Goal: Information Seeking & Learning: Learn about a topic

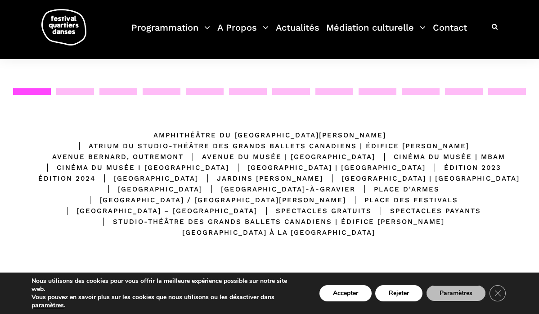
scroll to position [172, 0]
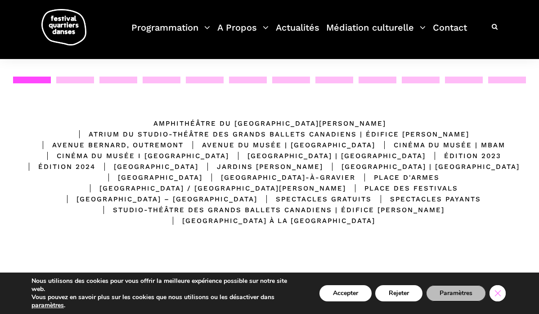
click at [504, 295] on icon "Close GDPR Cookie Banner" at bounding box center [498, 293] width 16 height 14
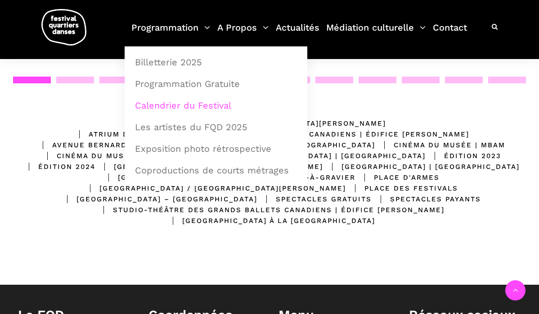
click at [172, 106] on link "Calendrier du Festival" at bounding box center [216, 105] width 173 height 21
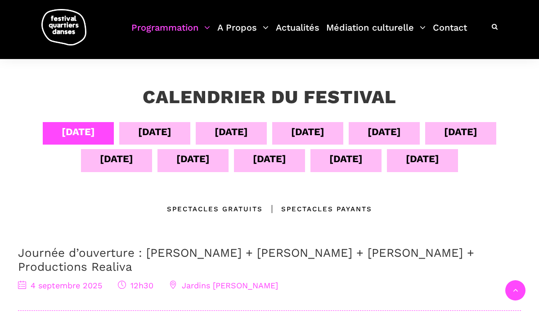
scroll to position [141, 0]
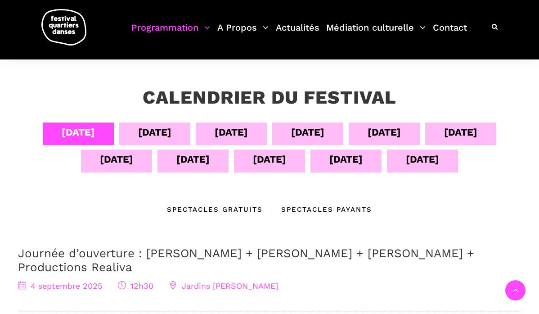
click at [229, 134] on div "06 sept" at bounding box center [231, 132] width 33 height 16
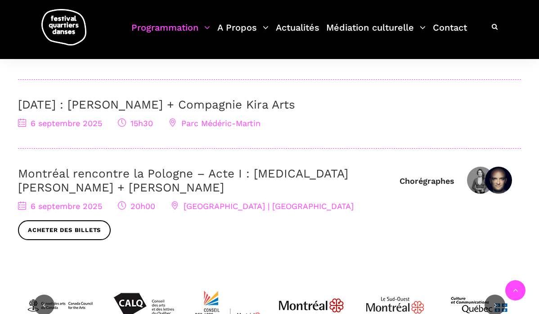
scroll to position [360, 0]
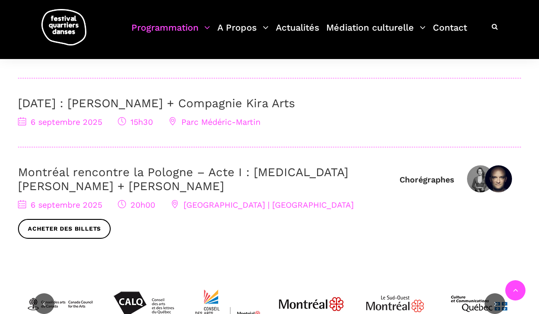
click at [285, 173] on link "Montréal rencontre la Pologne – Acte I : [MEDICAL_DATA][PERSON_NAME] + [PERSON_…" at bounding box center [183, 178] width 330 height 27
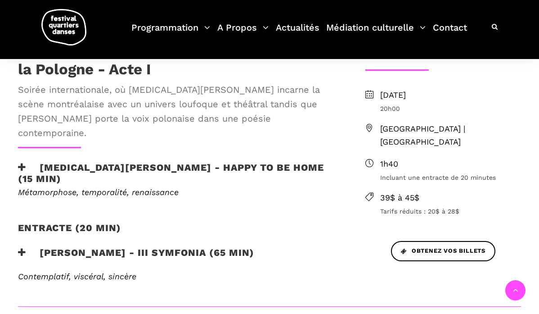
scroll to position [278, 0]
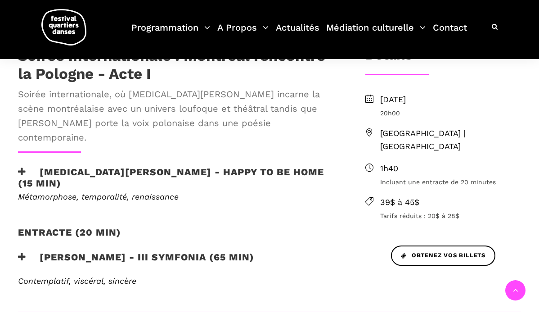
click at [27, 251] on h3 "[PERSON_NAME] - III Symfonia (65 min)" at bounding box center [136, 262] width 236 height 23
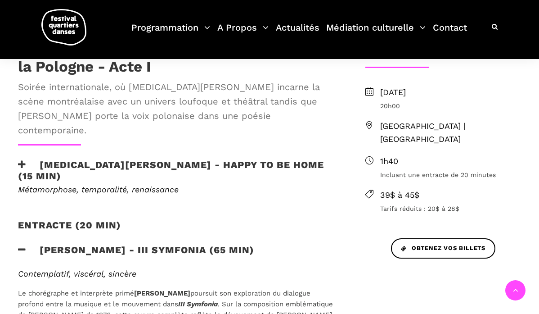
scroll to position [289, 0]
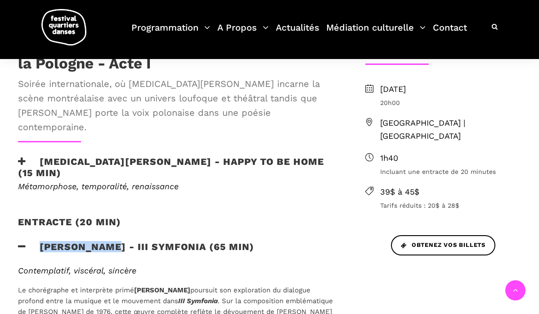
drag, startPoint x: 41, startPoint y: 202, endPoint x: 113, endPoint y: 205, distance: 72.6
click at [113, 241] on h3 "[PERSON_NAME] - III Symfonia (65 min)" at bounding box center [136, 252] width 236 height 23
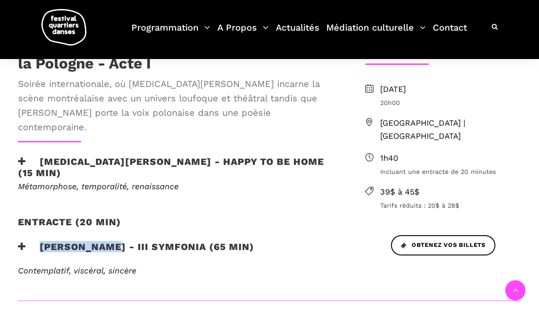
copy h3 "[PERSON_NAME]"
click at [251, 266] on div "Contemplatif, viscéral, sincère Le chorégraphe et interprète primé [PERSON_NAME…" at bounding box center [177, 276] width 336 height 21
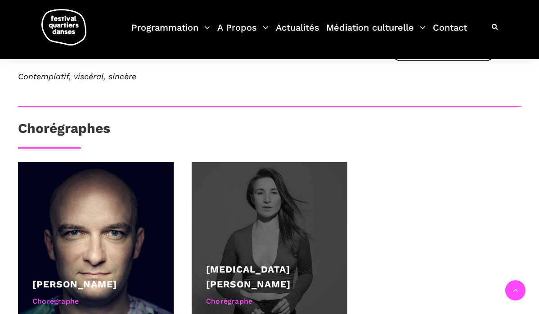
scroll to position [488, 0]
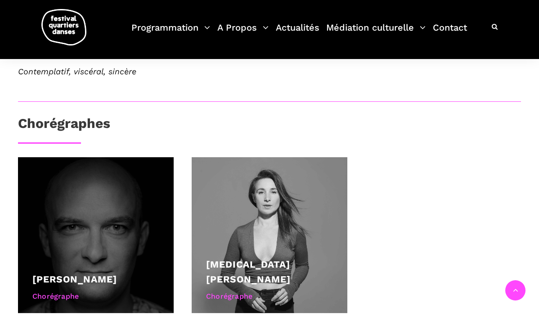
click at [45, 221] on div at bounding box center [96, 235] width 156 height 156
click at [60, 273] on link "[PERSON_NAME]" at bounding box center [74, 278] width 85 height 11
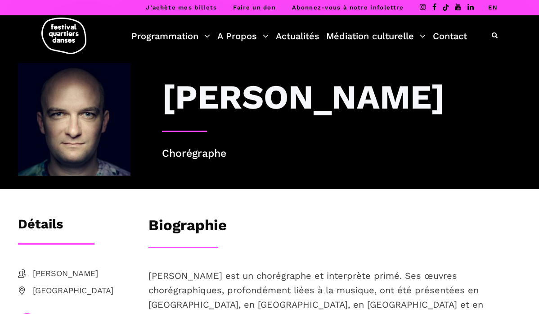
click at [492, 12] on li "EN" at bounding box center [492, 7] width 9 height 15
click at [494, 9] on link "EN" at bounding box center [492, 7] width 9 height 7
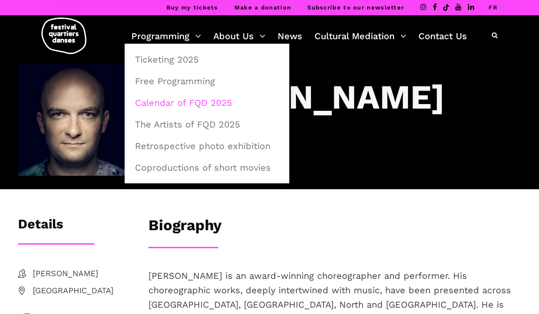
click at [168, 102] on link "Calendar of FQD 2025" at bounding box center [207, 102] width 155 height 21
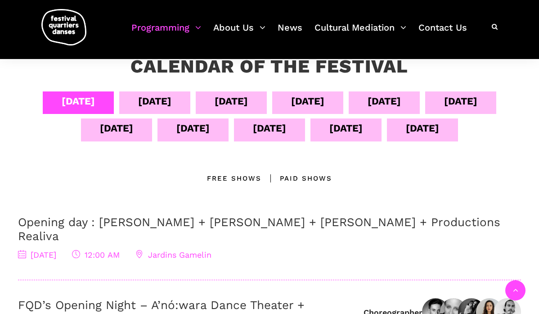
scroll to position [175, 0]
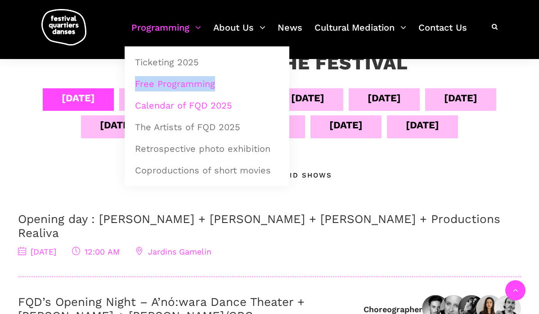
click at [152, 88] on link "Free Programming" at bounding box center [207, 83] width 155 height 21
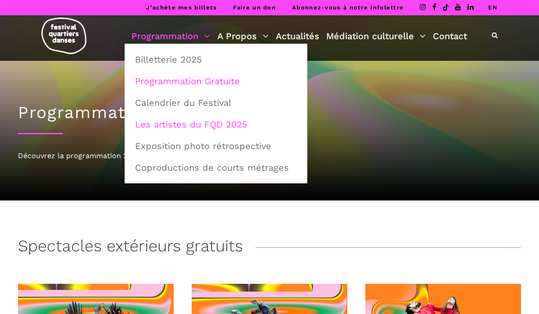
click at [181, 123] on link "Les artistes du FQD 2025" at bounding box center [216, 124] width 173 height 21
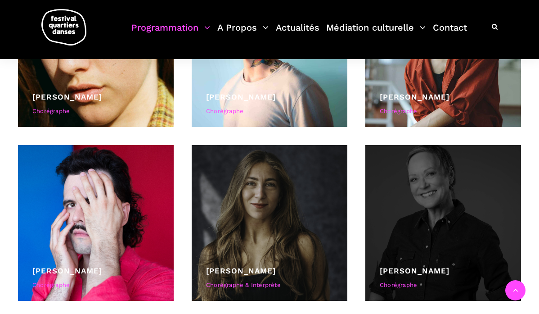
scroll to position [487, 0]
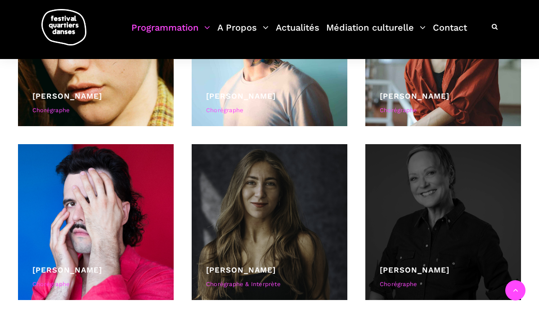
click at [457, 231] on div at bounding box center [444, 222] width 156 height 156
click at [415, 265] on div "Denise Clarke" at bounding box center [443, 270] width 127 height 12
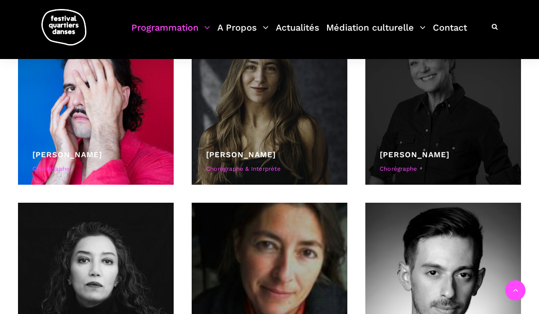
scroll to position [605, 0]
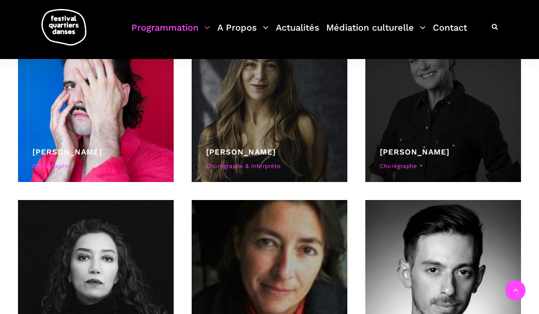
click at [428, 149] on link "Denise Clarke" at bounding box center [415, 151] width 70 height 9
click at [409, 153] on link "Denise Clarke" at bounding box center [415, 151] width 70 height 9
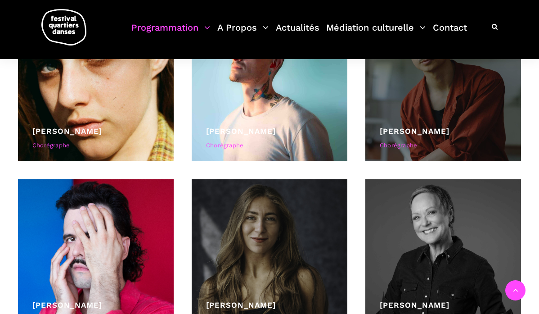
scroll to position [458, 0]
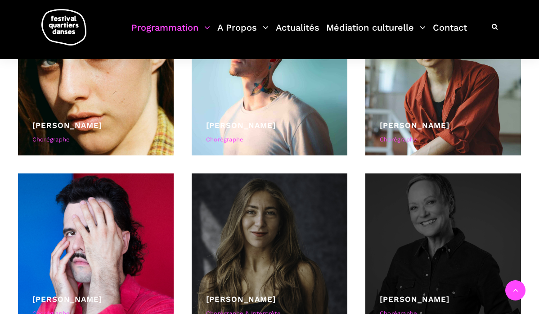
click at [444, 239] on div at bounding box center [444, 251] width 156 height 156
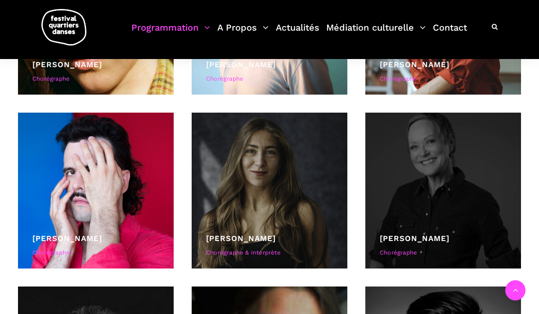
scroll to position [521, 0]
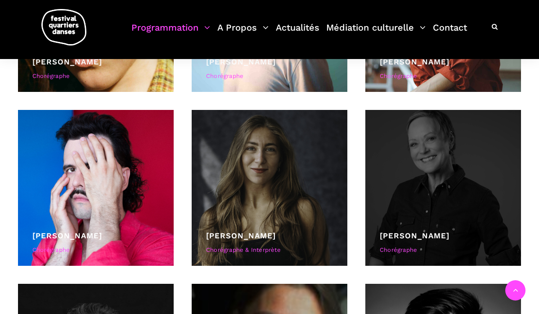
click at [407, 252] on div "Chorégraphe" at bounding box center [443, 249] width 127 height 9
click at [460, 199] on div at bounding box center [444, 188] width 156 height 156
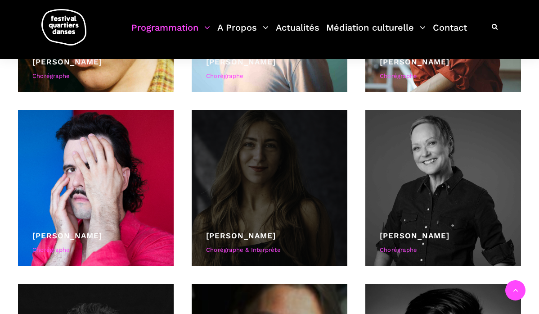
click at [248, 208] on div at bounding box center [270, 188] width 156 height 156
click at [231, 239] on link "Daniela Jezerinac" at bounding box center [241, 235] width 70 height 9
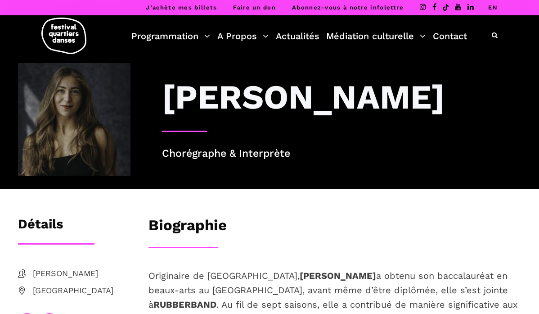
click at [492, 8] on link "EN" at bounding box center [492, 7] width 9 height 7
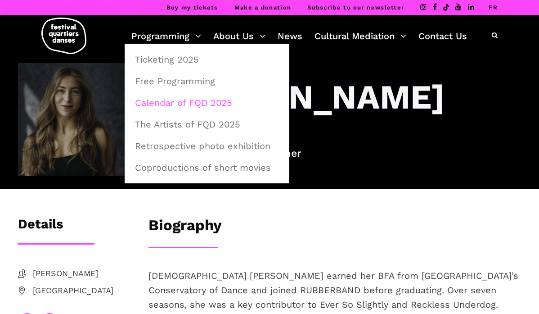
click at [169, 101] on link "Calendar of FQD 2025" at bounding box center [207, 102] width 155 height 21
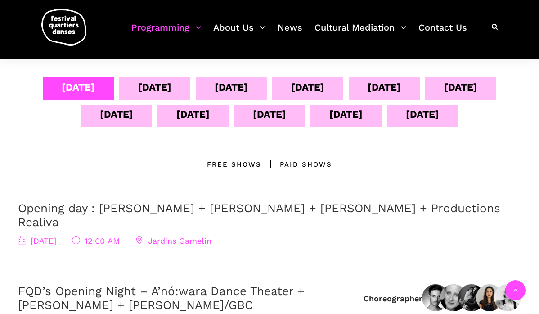
scroll to position [186, 0]
click at [435, 106] on div "Sept 14" at bounding box center [422, 114] width 33 height 16
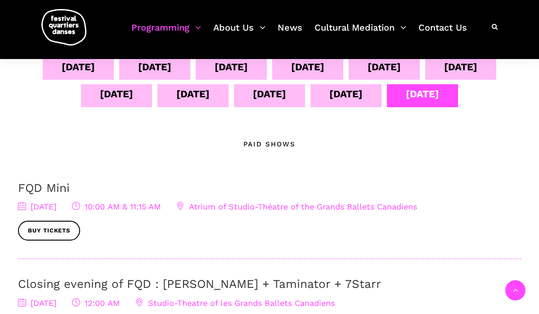
scroll to position [196, 0]
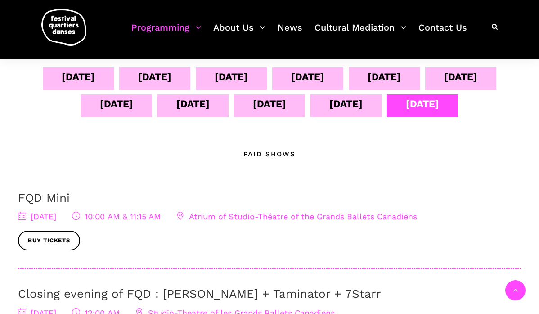
click at [374, 109] on div "Sept 13" at bounding box center [346, 105] width 71 height 23
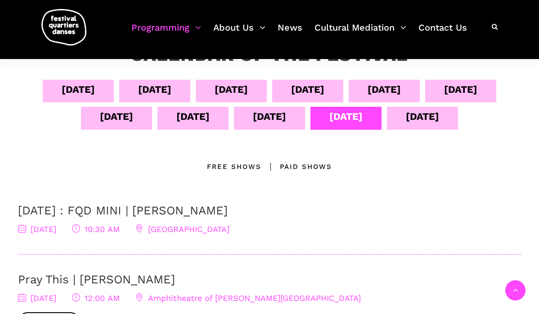
scroll to position [183, 0]
click at [272, 123] on div "Sept 12" at bounding box center [269, 117] width 33 height 16
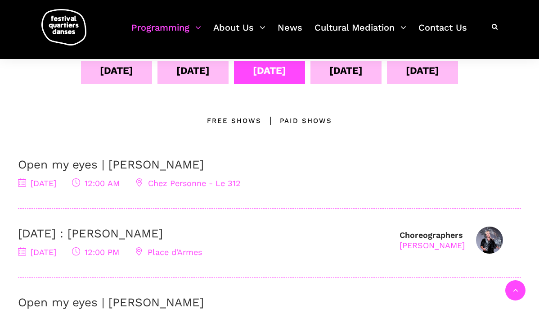
scroll to position [220, 0]
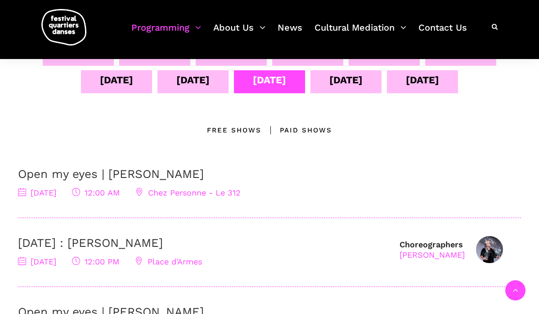
click at [208, 78] on div "Sept 11" at bounding box center [192, 80] width 33 height 16
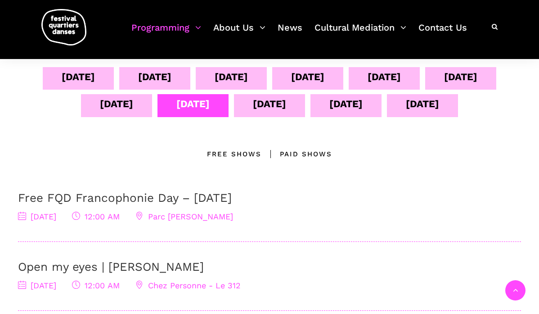
scroll to position [194, 0]
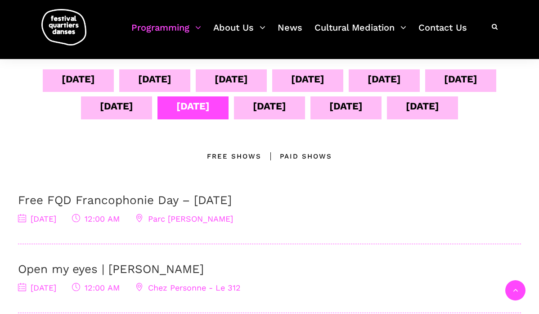
click at [141, 116] on div "Sept 10" at bounding box center [116, 107] width 71 height 23
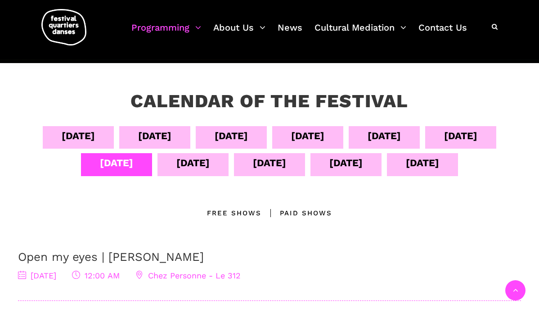
scroll to position [138, 0]
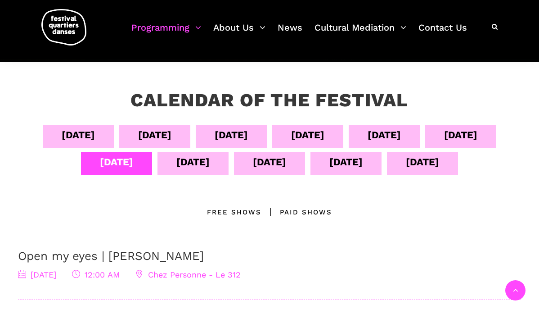
click at [478, 135] on div "Sept 09" at bounding box center [460, 135] width 33 height 16
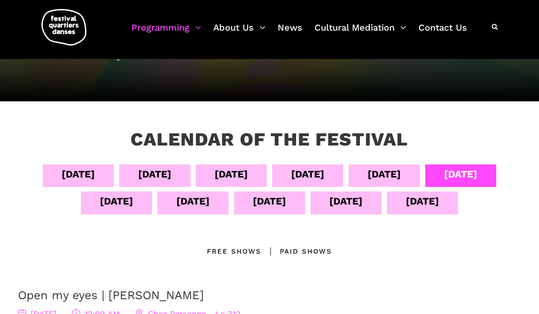
scroll to position [58, 0]
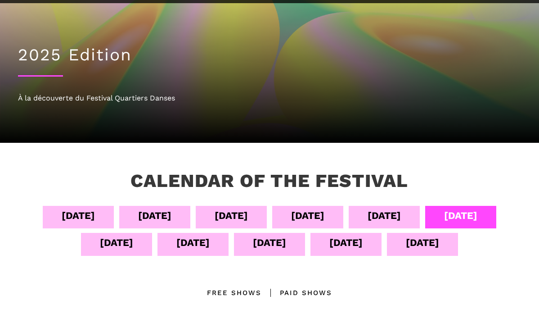
click at [393, 217] on div "Sept 08" at bounding box center [384, 216] width 33 height 16
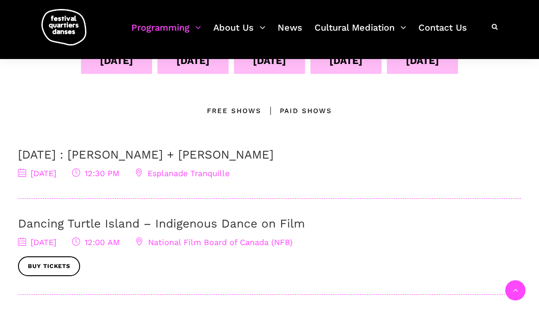
scroll to position [0, 0]
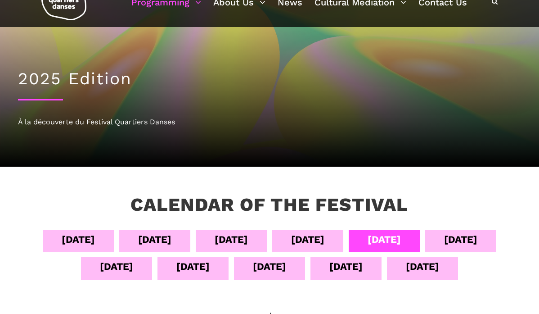
click at [298, 228] on div "Calendar of the Festival" at bounding box center [269, 212] width 313 height 36
click at [316, 245] on div "Sept 07" at bounding box center [307, 239] width 33 height 16
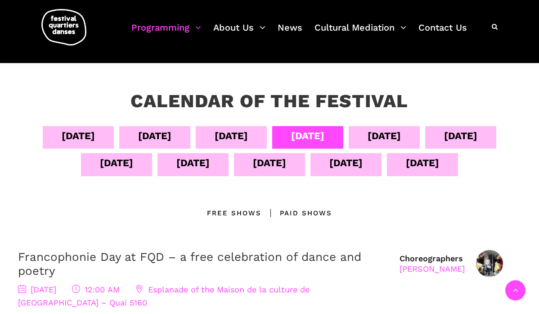
click at [222, 137] on div "Sept 06" at bounding box center [231, 136] width 33 height 16
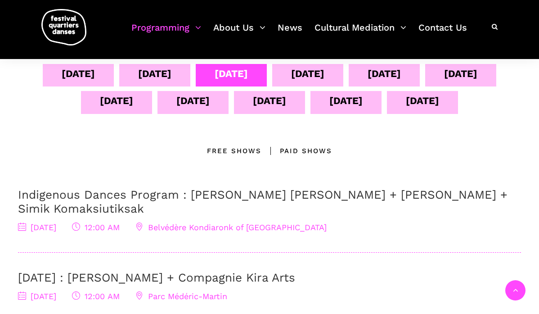
click at [115, 107] on div "Sept 10" at bounding box center [116, 101] width 33 height 16
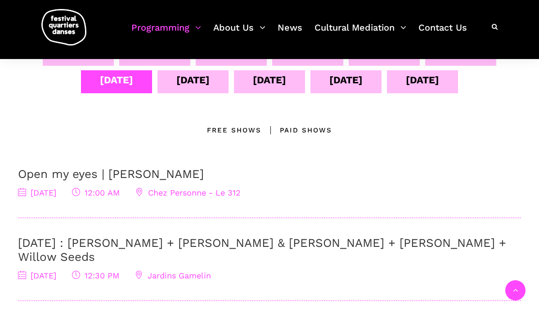
click at [194, 86] on div "Sept 11" at bounding box center [192, 80] width 33 height 16
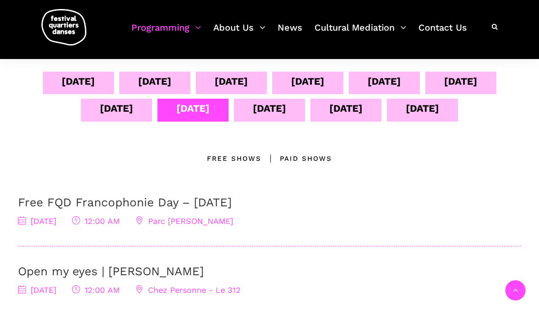
click at [281, 110] on div "Sept 12" at bounding box center [269, 108] width 33 height 16
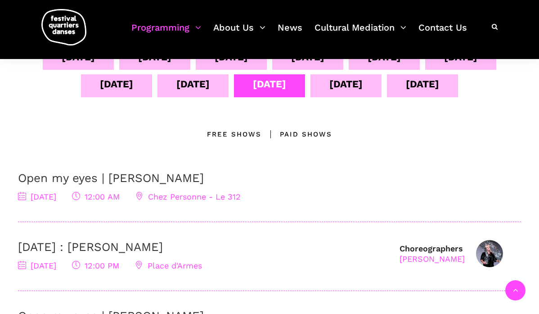
click at [350, 81] on div "Sept 13" at bounding box center [346, 84] width 33 height 16
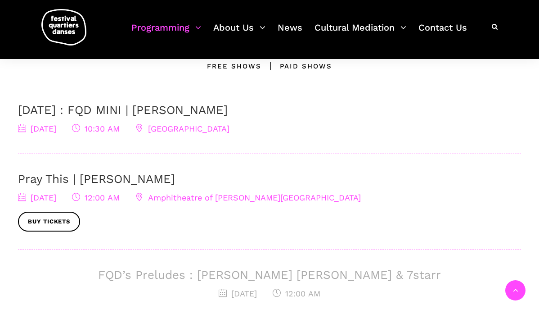
click at [120, 182] on link "Pray This | Denise Clarke" at bounding box center [96, 179] width 157 height 14
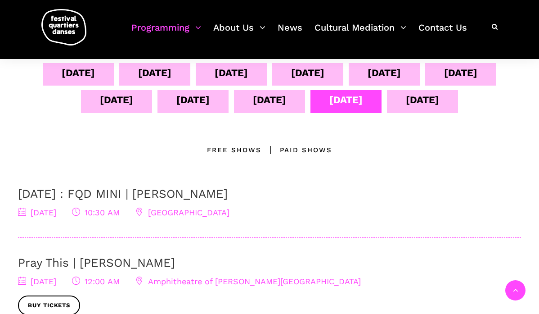
scroll to position [196, 0]
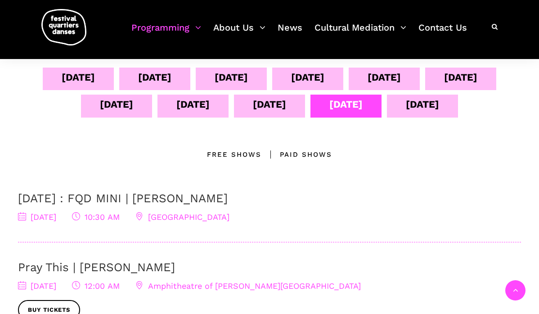
click at [428, 108] on div "Sept 14" at bounding box center [422, 104] width 33 height 16
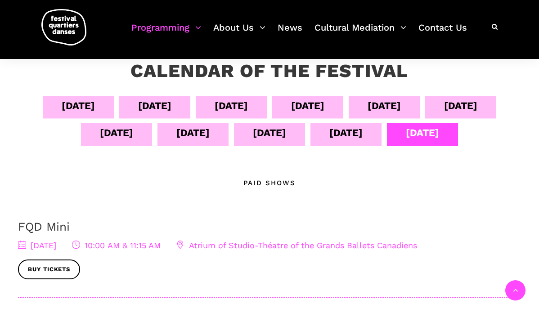
scroll to position [158, 0]
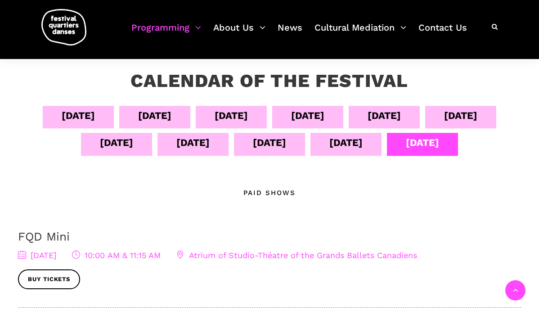
click at [268, 150] on div "Sept 12" at bounding box center [269, 143] width 33 height 16
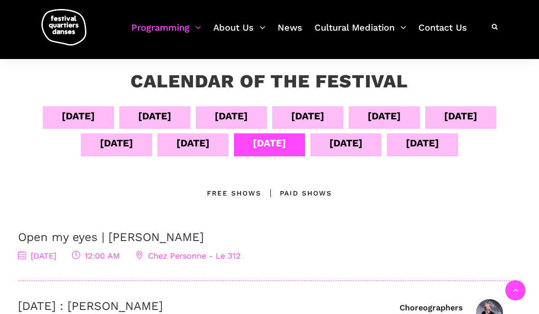
scroll to position [154, 0]
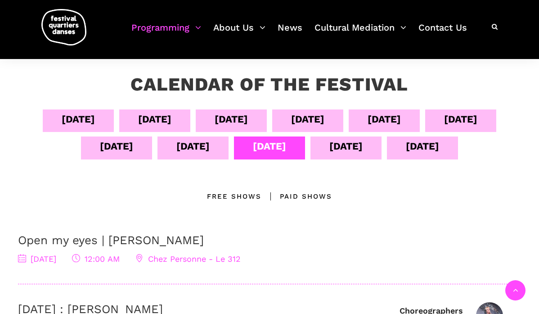
click at [185, 151] on div "Sept 11" at bounding box center [192, 146] width 33 height 16
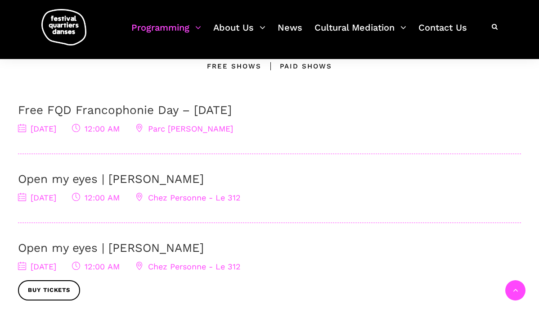
scroll to position [167, 0]
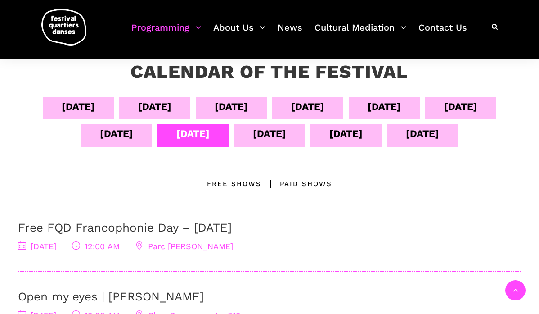
click at [120, 131] on div "Sept 10" at bounding box center [116, 134] width 33 height 16
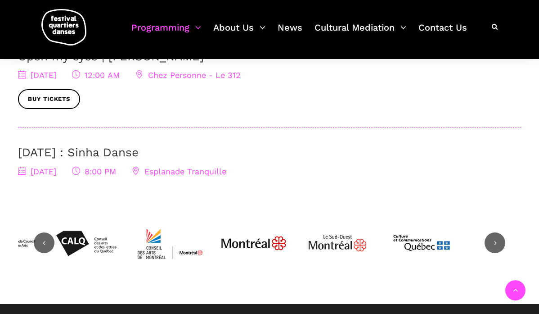
scroll to position [494, 0]
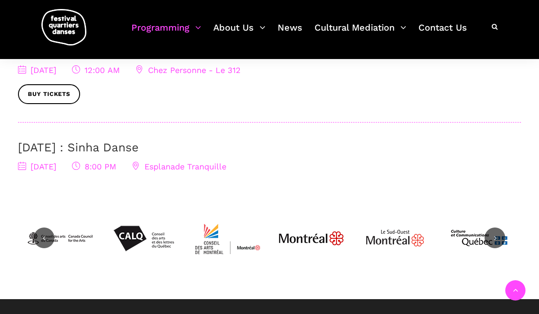
click at [107, 140] on link "September 10 : Sinha Danse" at bounding box center [78, 147] width 121 height 14
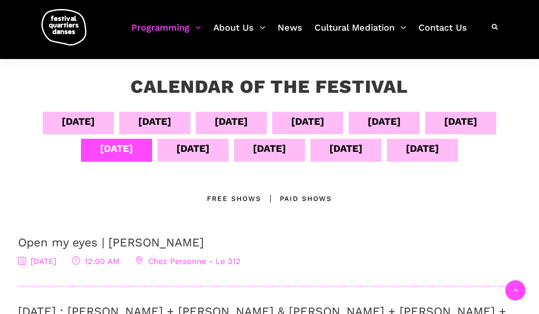
scroll to position [150, 0]
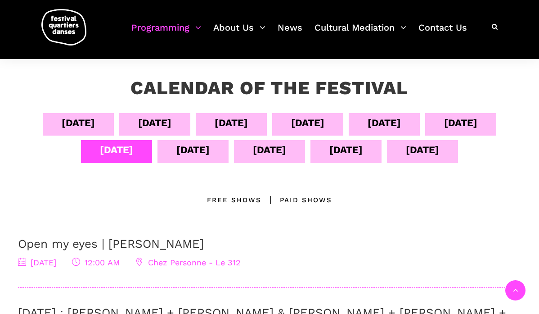
click at [476, 114] on div "Sept 09" at bounding box center [460, 124] width 71 height 23
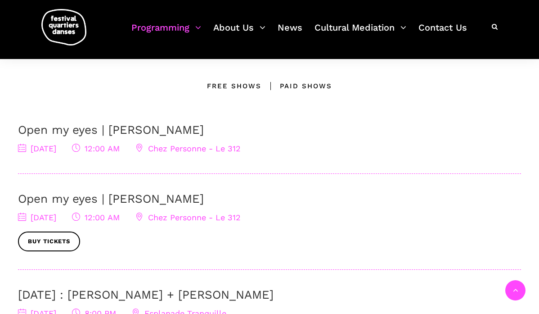
scroll to position [336, 0]
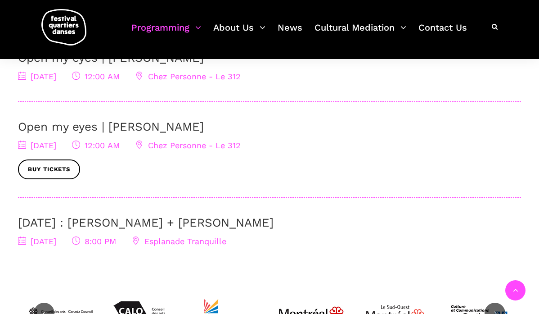
click at [161, 127] on link "Open my eyes | Charles-Alexis Desgagnés" at bounding box center [111, 127] width 186 height 14
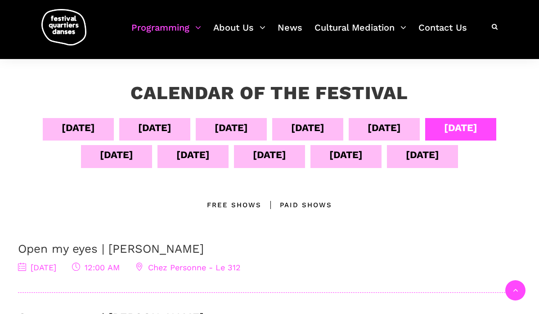
scroll to position [141, 0]
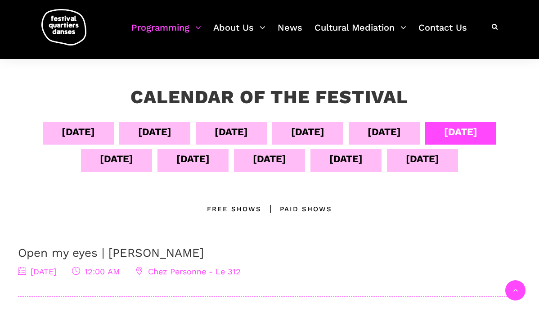
click at [401, 132] on div "Sept 08" at bounding box center [384, 132] width 33 height 16
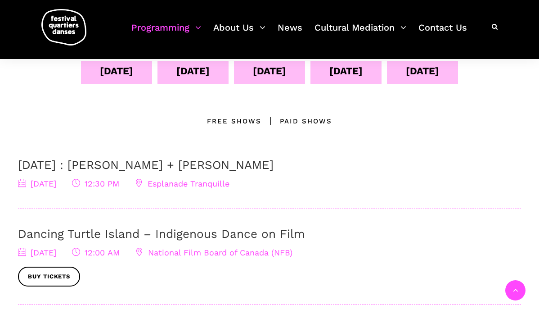
scroll to position [239, 0]
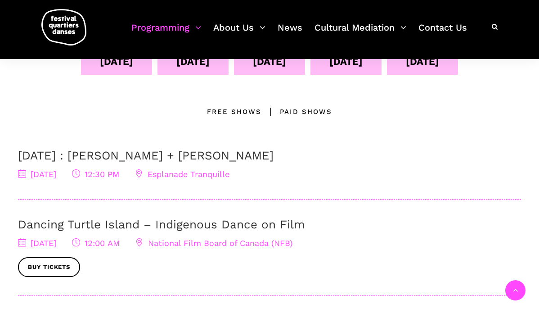
click at [200, 153] on link "September 8 : Linus Jansner + Rebecca Margolick" at bounding box center [146, 156] width 256 height 14
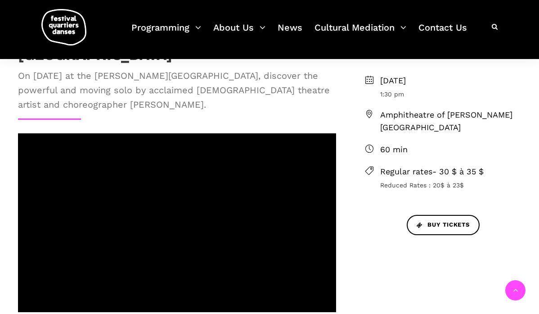
scroll to position [239, 0]
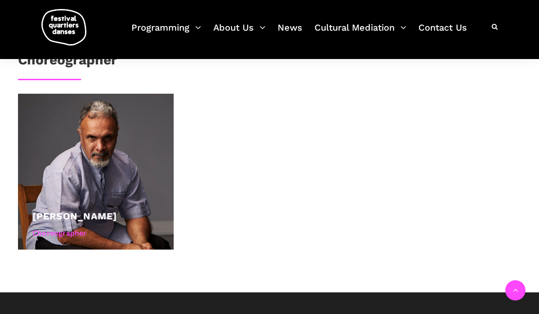
scroll to position [369, 0]
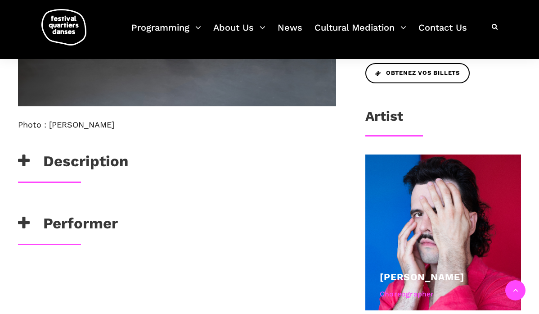
scroll to position [516, 0]
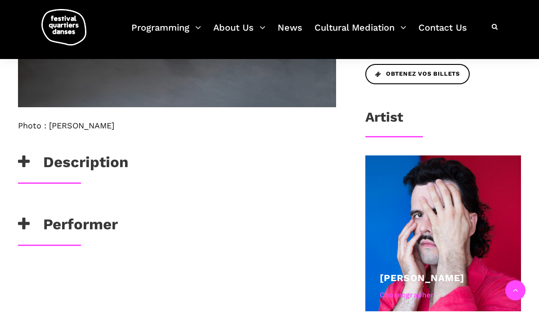
click at [88, 238] on h3 "Performer" at bounding box center [68, 226] width 100 height 23
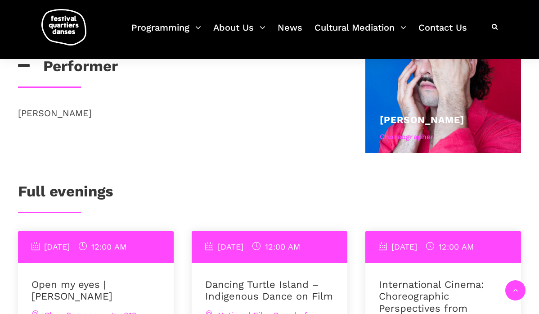
scroll to position [674, 0]
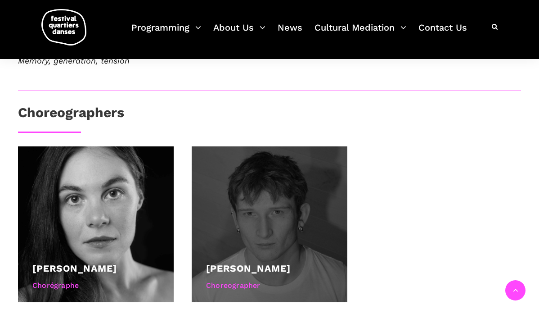
scroll to position [369, 0]
click at [309, 250] on div at bounding box center [270, 224] width 156 height 156
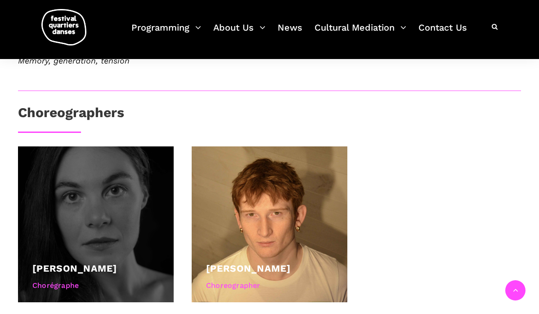
click at [66, 256] on div at bounding box center [96, 224] width 156 height 156
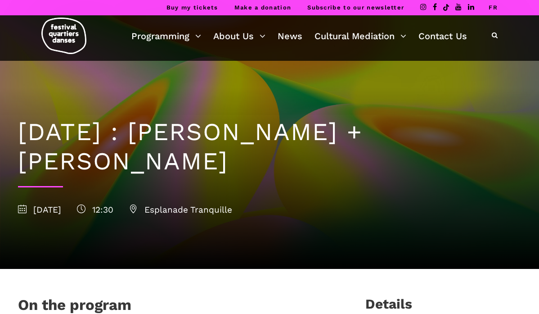
scroll to position [0, 0]
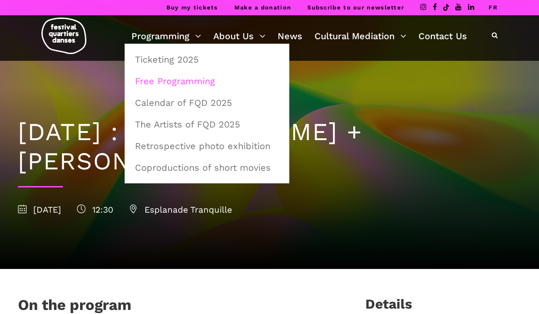
click at [172, 91] on link "Free Programming" at bounding box center [207, 81] width 155 height 21
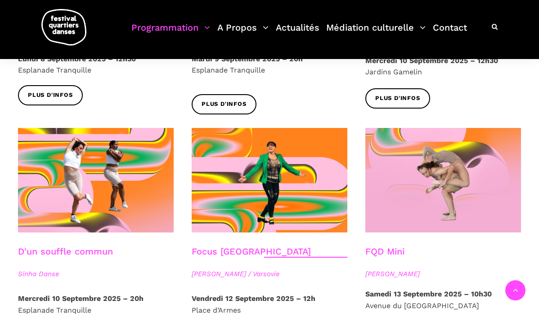
scroll to position [912, 0]
click at [393, 268] on span "Pauline Gervais" at bounding box center [444, 273] width 156 height 11
click at [384, 246] on link "FQD Mini" at bounding box center [385, 251] width 39 height 11
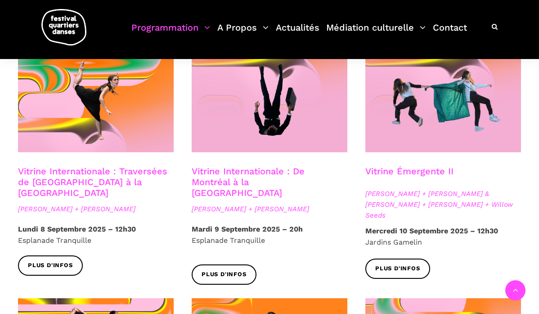
scroll to position [740, 0]
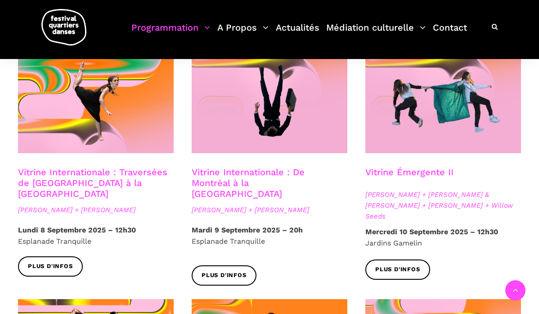
click at [108, 204] on span "Linus Jansner + Rebecca Margolick" at bounding box center [96, 209] width 156 height 11
click at [68, 167] on link "Vitrine Internationale : Traversées de Vancouver à la Suède" at bounding box center [92, 183] width 149 height 32
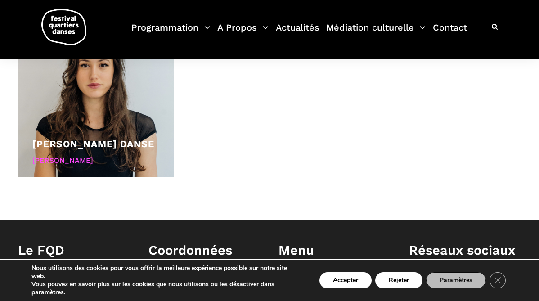
scroll to position [499, 0]
click at [502, 280] on icon "Close GDPR Cookie Banner" at bounding box center [498, 280] width 16 height 14
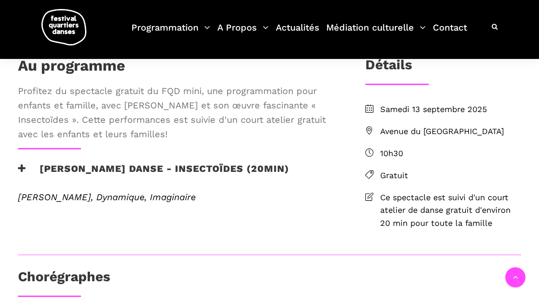
scroll to position [210, 0]
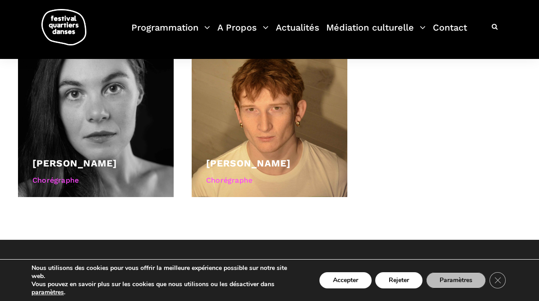
scroll to position [477, 0]
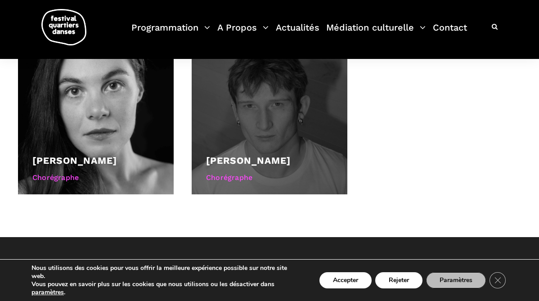
click at [248, 151] on div at bounding box center [270, 117] width 156 height 156
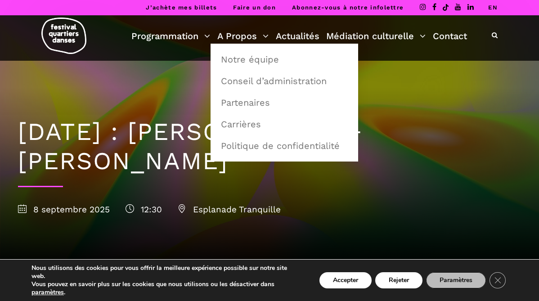
scroll to position [0, 0]
